Goal: Information Seeking & Learning: Learn about a topic

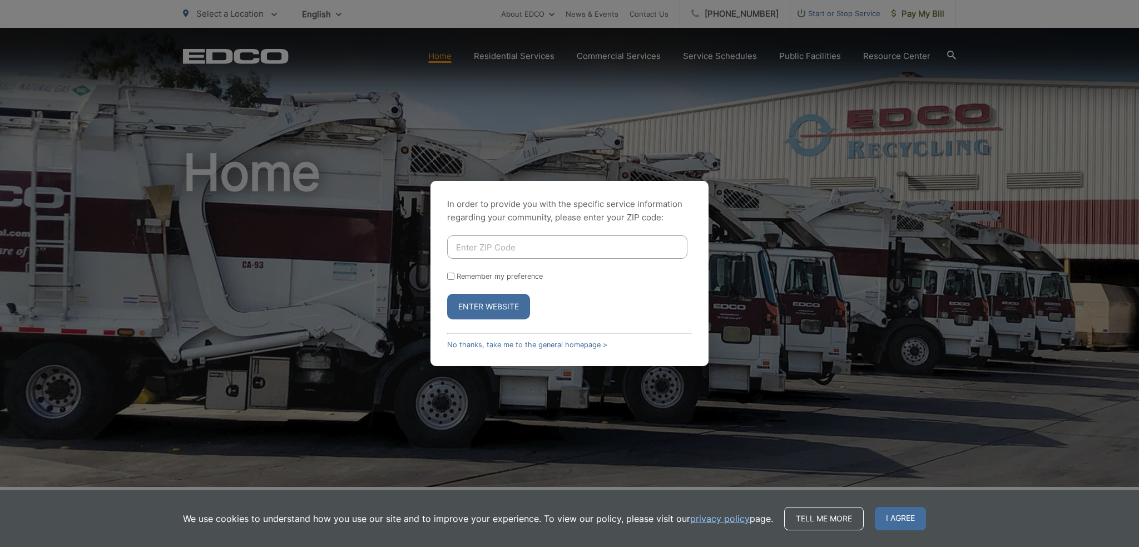
click at [527, 242] on input "Enter ZIP Code" at bounding box center [567, 246] width 240 height 23
type input "90245"
click at [511, 308] on button "Enter Website" at bounding box center [488, 307] width 83 height 26
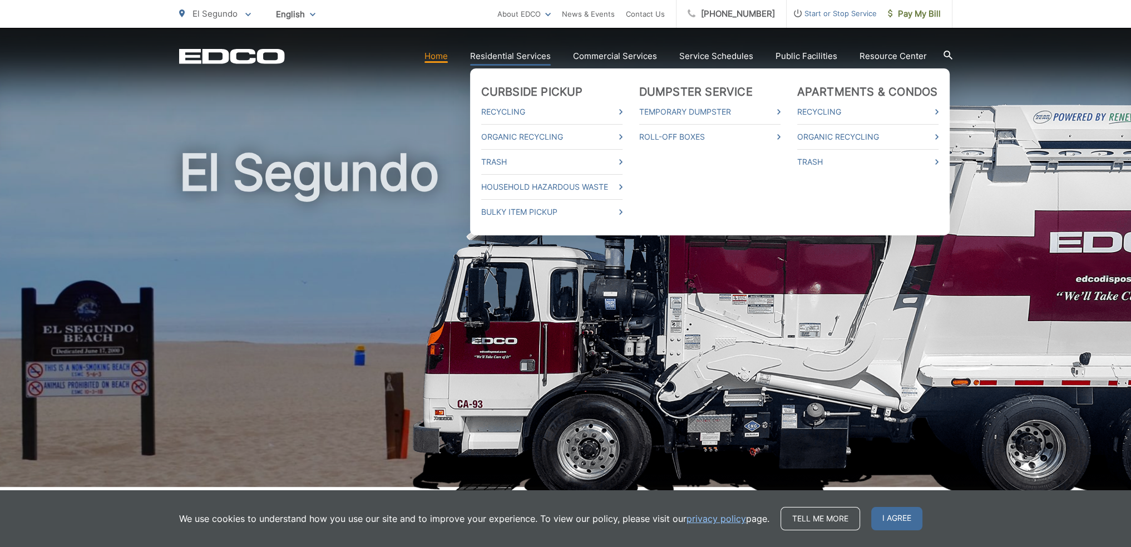
click at [525, 55] on link "Residential Services" at bounding box center [510, 56] width 81 height 13
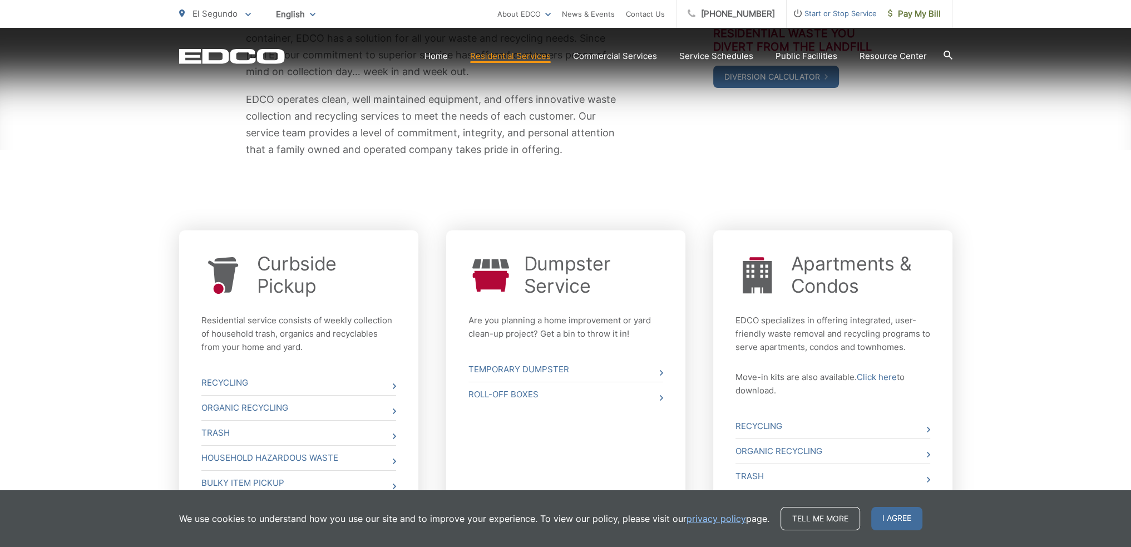
scroll to position [382, 0]
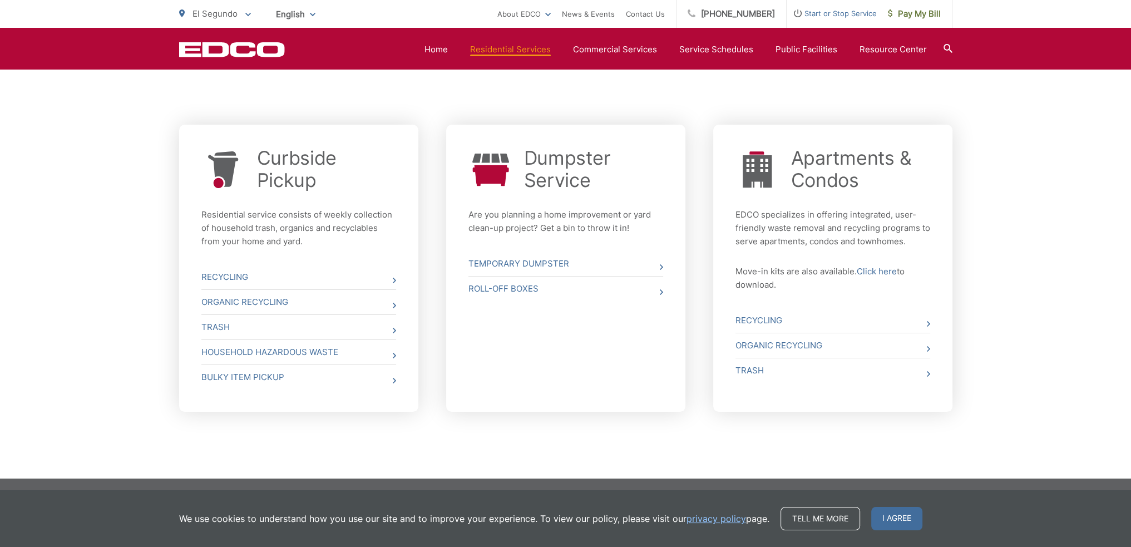
click at [225, 263] on div "Curbside Pickup Residential service consists of weekly collection of household …" at bounding box center [298, 268] width 239 height 287
click at [225, 270] on link "Recycling" at bounding box center [298, 277] width 195 height 24
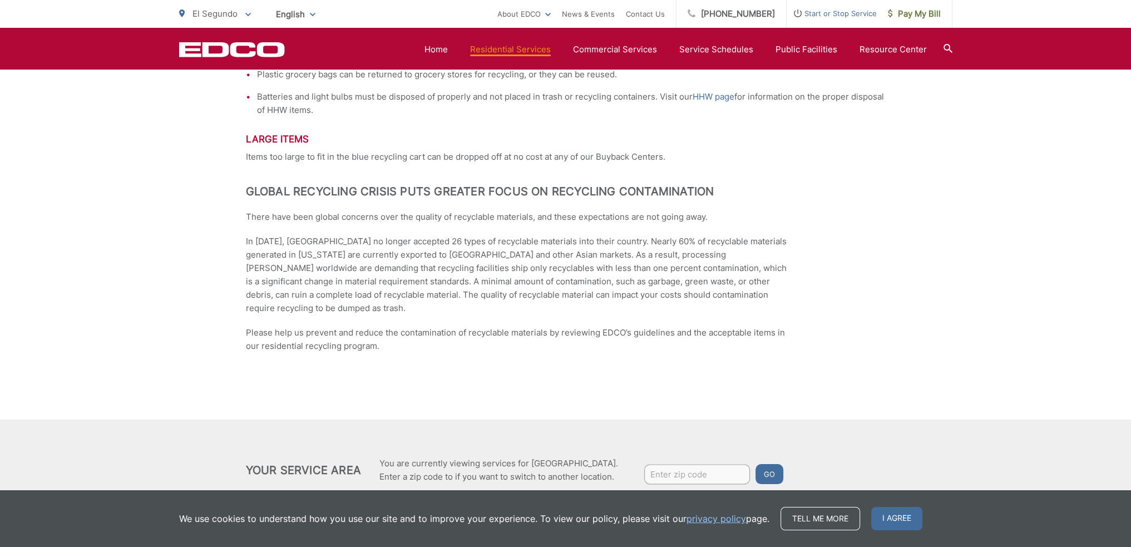
scroll to position [1687, 0]
